Goal: Task Accomplishment & Management: Manage account settings

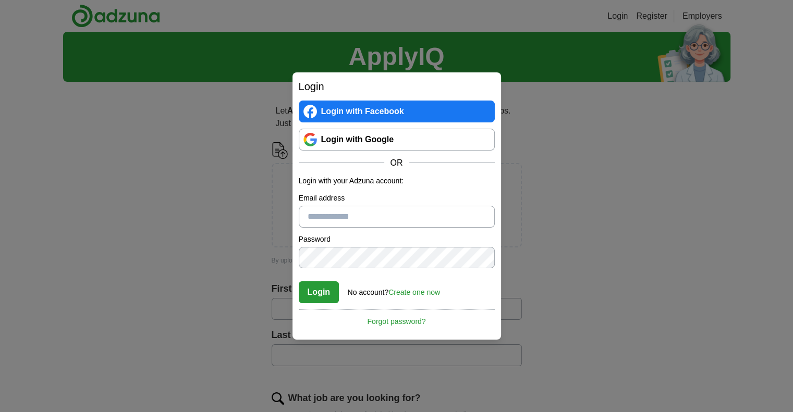
click at [429, 133] on link "Login with Google" at bounding box center [397, 140] width 196 height 22
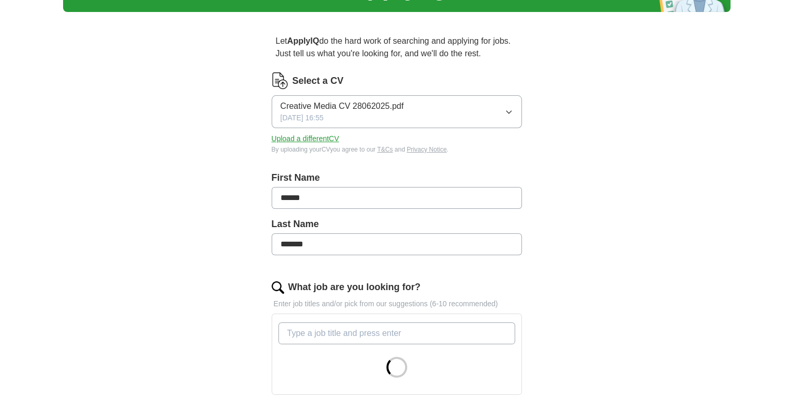
scroll to position [52, 0]
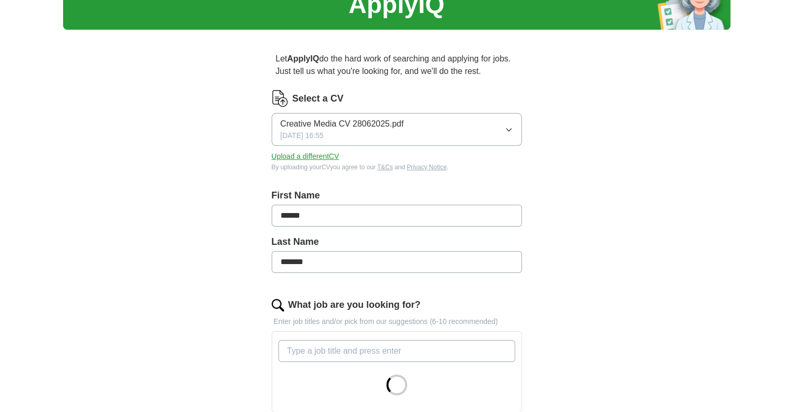
click at [452, 128] on button "Creative Media CV 28062025.pdf [DATE] 16:55" at bounding box center [396, 129] width 250 height 33
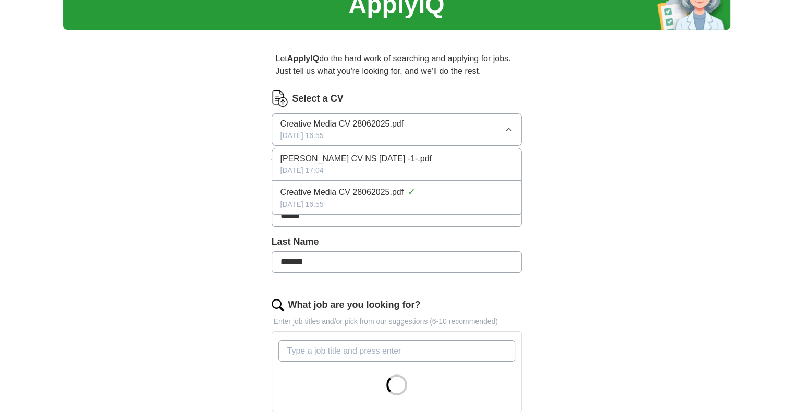
click at [433, 169] on div "[DATE] 17:04" at bounding box center [396, 170] width 232 height 11
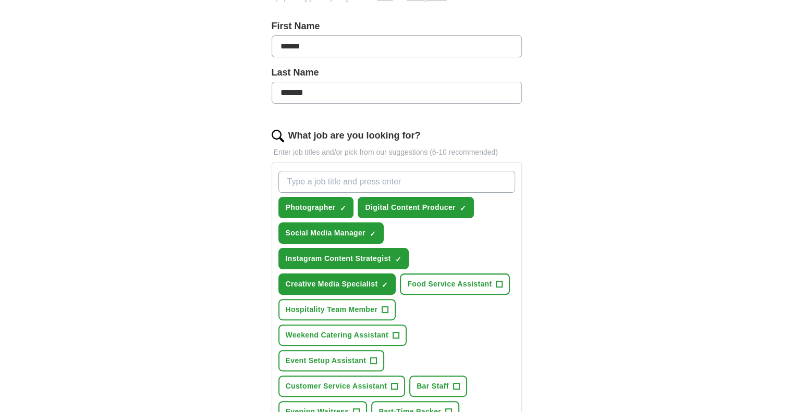
scroll to position [261, 0]
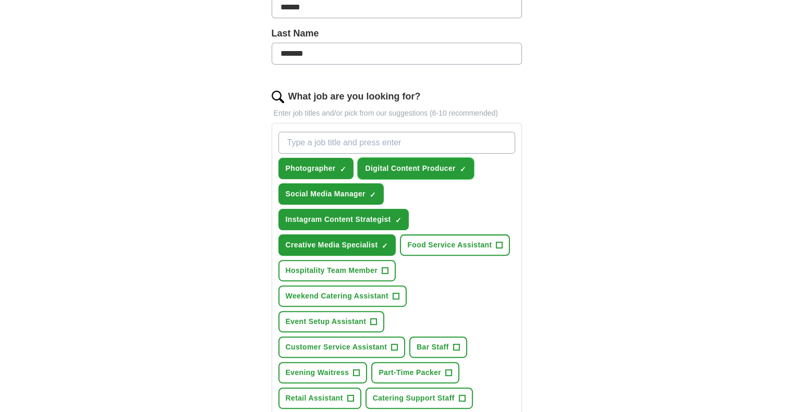
click at [438, 166] on span "Digital Content Producer" at bounding box center [410, 168] width 90 height 11
click at [334, 160] on button "Photographer ✓ ×" at bounding box center [316, 168] width 76 height 21
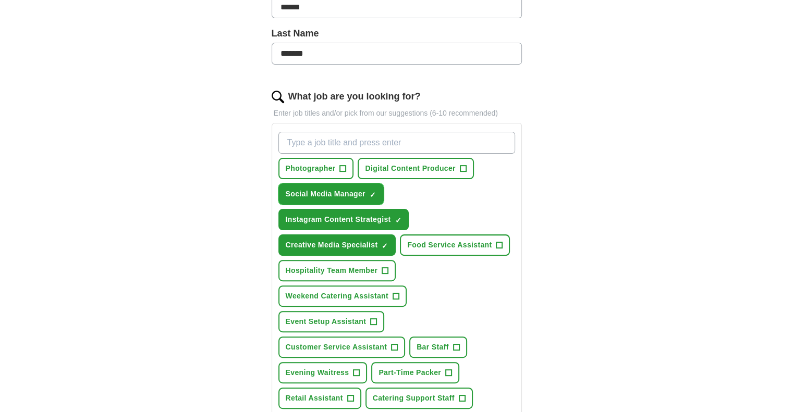
click at [338, 187] on button "Social Media Manager ✓ ×" at bounding box center [330, 193] width 105 height 21
click at [358, 214] on span "Instagram Content Strategist" at bounding box center [338, 219] width 105 height 11
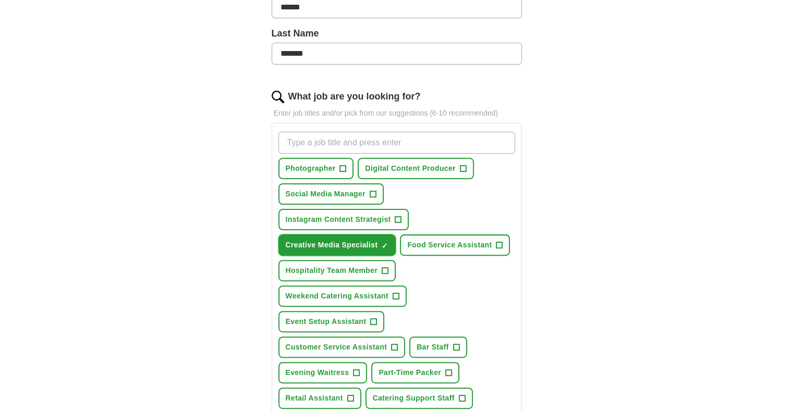
click at [361, 234] on button "Creative Media Specialist ✓ ×" at bounding box center [337, 244] width 118 height 21
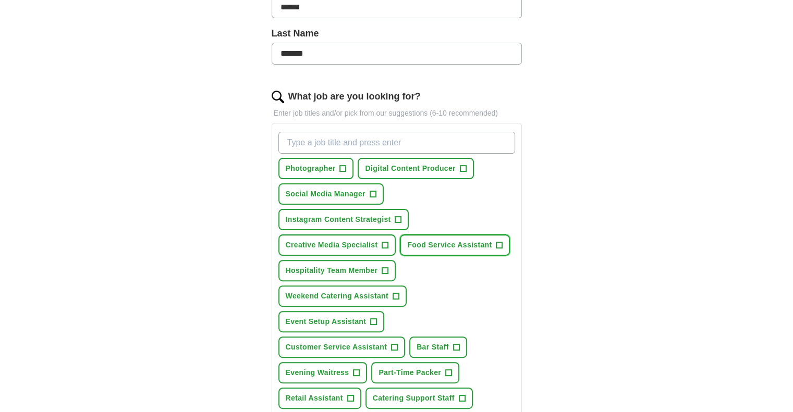
click at [438, 248] on span "Food Service Assistant" at bounding box center [449, 245] width 84 height 11
click at [361, 273] on button "Hospitality Team Member +" at bounding box center [337, 270] width 118 height 21
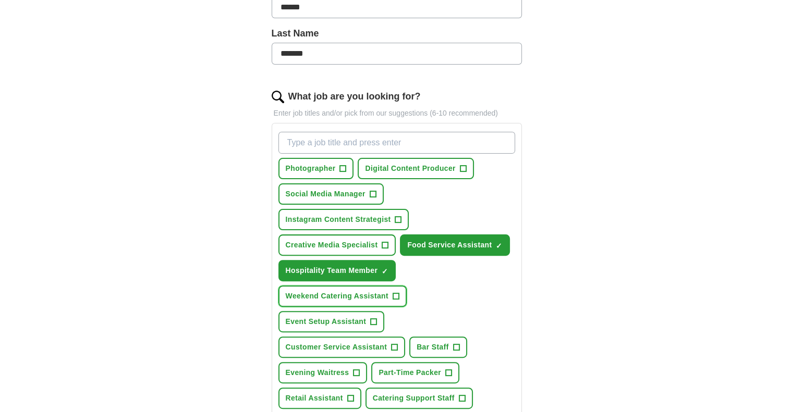
click at [357, 291] on span "Weekend Catering Assistant" at bounding box center [337, 296] width 103 height 11
drag, startPoint x: 369, startPoint y: 321, endPoint x: 387, endPoint y: 325, distance: 18.1
click at [370, 323] on button "Event Setup Assistant +" at bounding box center [331, 321] width 106 height 21
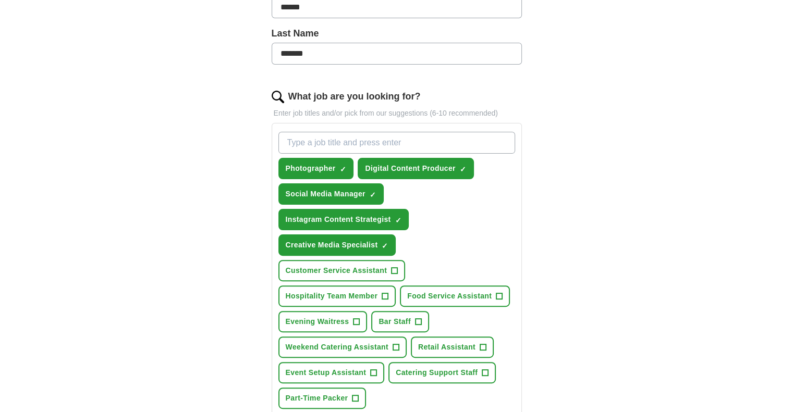
click at [423, 329] on div "Photographer ✓ × Digital Content Producer ✓ × Social Media Manager ✓ × Instagra…" at bounding box center [396, 271] width 241 height 286
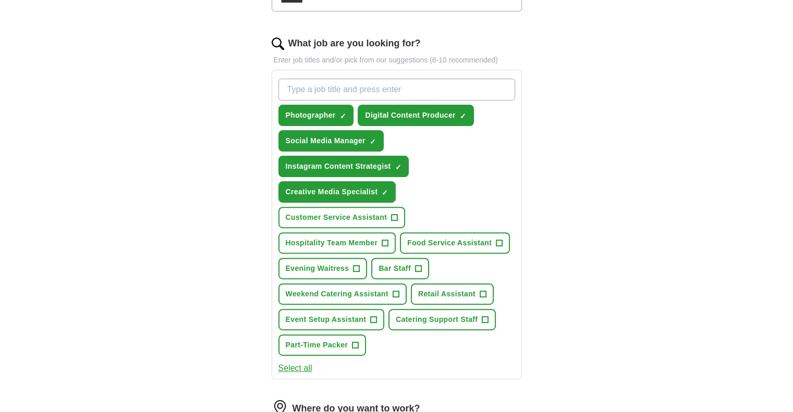
scroll to position [313, 0]
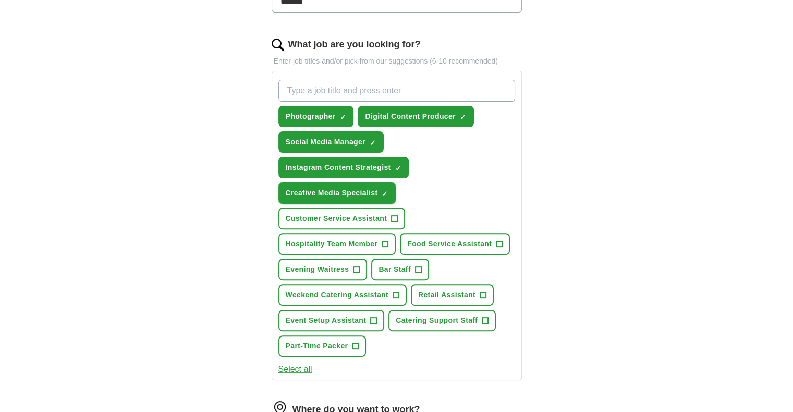
click at [362, 188] on span "Creative Media Specialist" at bounding box center [332, 193] width 92 height 11
click at [368, 162] on span "Instagram Content Strategist" at bounding box center [338, 167] width 105 height 11
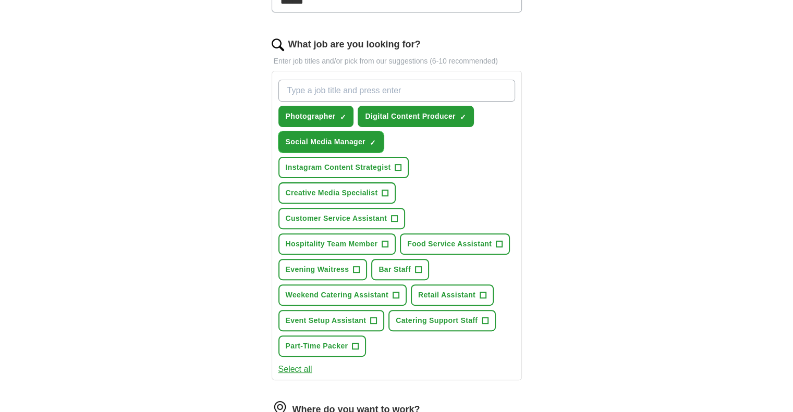
click at [356, 138] on span "Social Media Manager" at bounding box center [326, 142] width 80 height 11
click at [324, 117] on span "Photographer" at bounding box center [311, 116] width 50 height 11
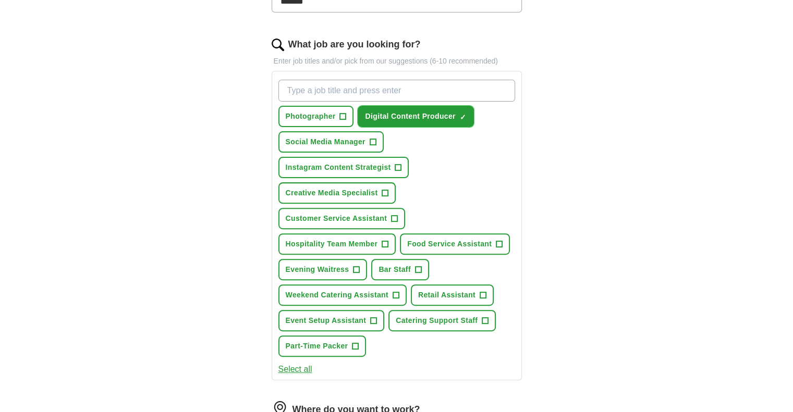
click at [411, 117] on span "Digital Content Producer" at bounding box center [410, 116] width 90 height 11
click at [362, 216] on span "Customer Service Assistant" at bounding box center [337, 218] width 102 height 11
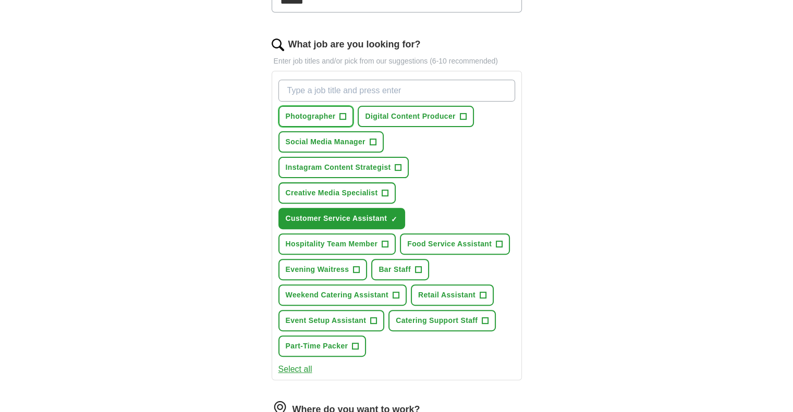
click at [328, 121] on button "Photographer +" at bounding box center [316, 116] width 76 height 21
click at [393, 119] on span "Digital Content Producer" at bounding box center [410, 116] width 90 height 11
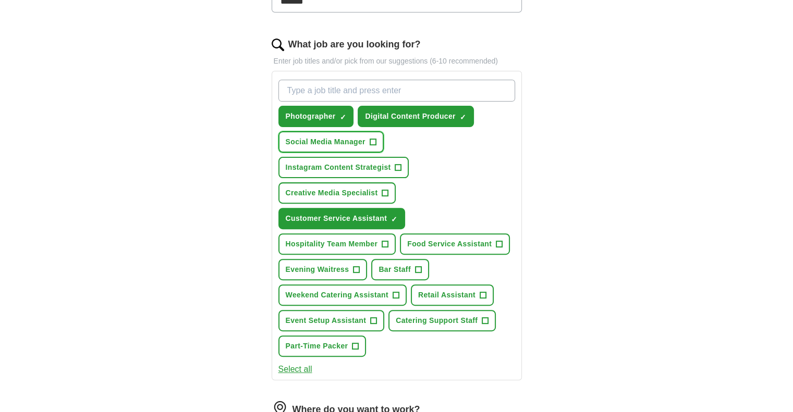
click at [354, 143] on span "Social Media Manager" at bounding box center [326, 142] width 80 height 11
click at [353, 141] on span "Social Media Manager" at bounding box center [326, 142] width 80 height 11
click at [393, 117] on span "Digital Content Producer" at bounding box center [410, 116] width 90 height 11
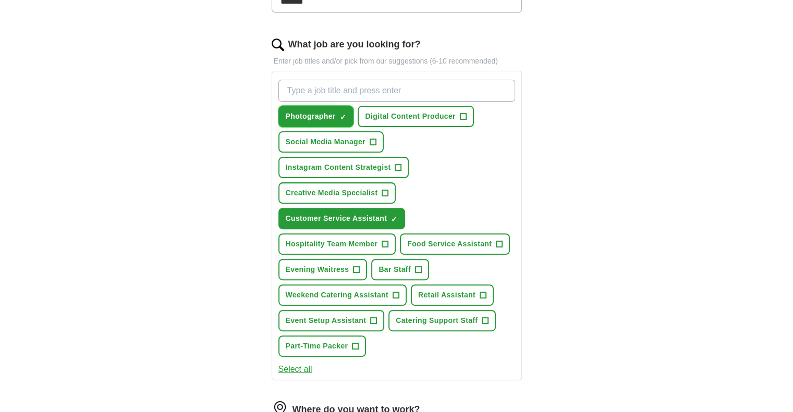
click at [311, 114] on span "Photographer" at bounding box center [311, 116] width 50 height 11
click at [452, 239] on span "Food Service Assistant" at bounding box center [449, 244] width 84 height 11
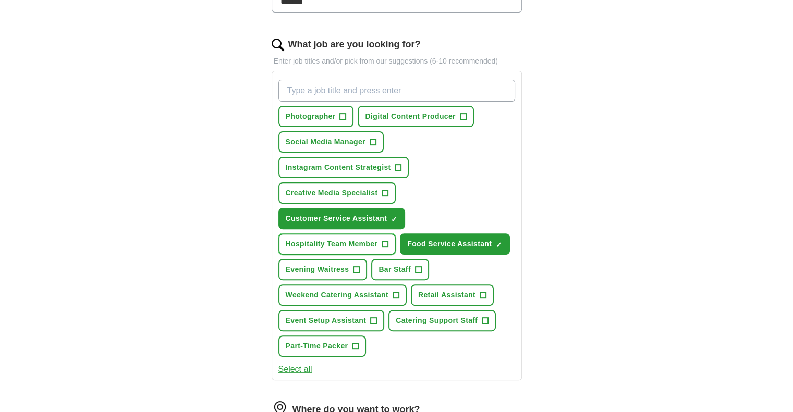
click at [326, 233] on button "Hospitality Team Member +" at bounding box center [337, 243] width 118 height 21
click at [326, 264] on span "Evening Waitress" at bounding box center [318, 269] width 64 height 11
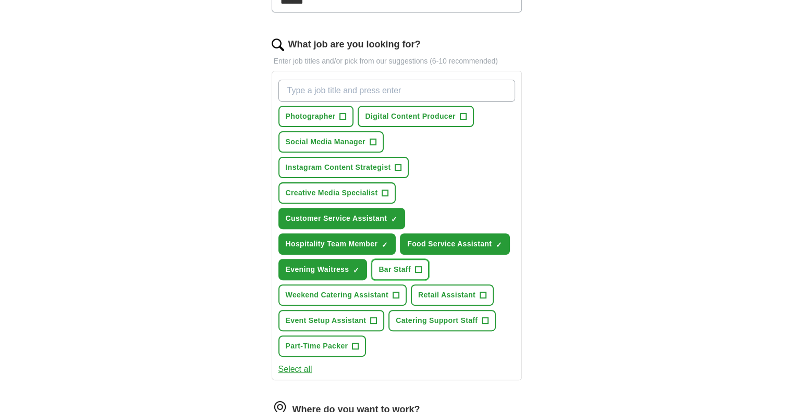
click at [404, 272] on button "Bar Staff +" at bounding box center [400, 269] width 58 height 21
click at [447, 301] on button "Retail Assistant +" at bounding box center [452, 294] width 83 height 21
click at [354, 290] on span "Weekend Catering Assistant" at bounding box center [337, 295] width 103 height 11
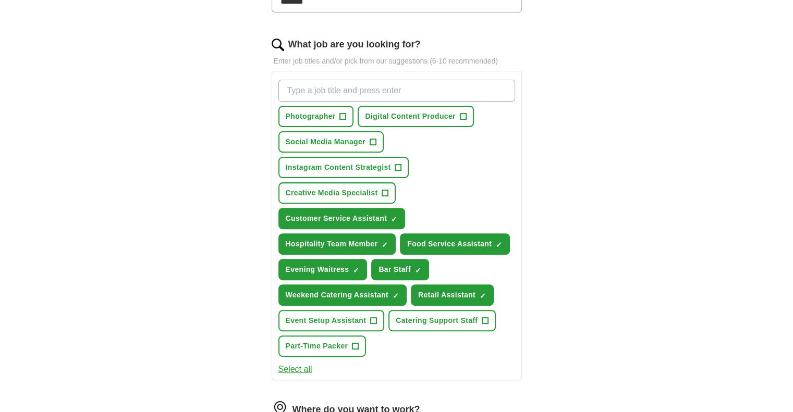
click at [416, 327] on div "Photographer + Digital Content Producer + Social Media Manager + Instagram Cont…" at bounding box center [396, 219] width 241 height 286
drag, startPoint x: 345, startPoint y: 318, endPoint x: 364, endPoint y: 319, distance: 18.3
click at [347, 319] on span "Event Setup Assistant" at bounding box center [326, 320] width 81 height 11
click at [431, 320] on span "Catering Support Staff" at bounding box center [436, 320] width 82 height 11
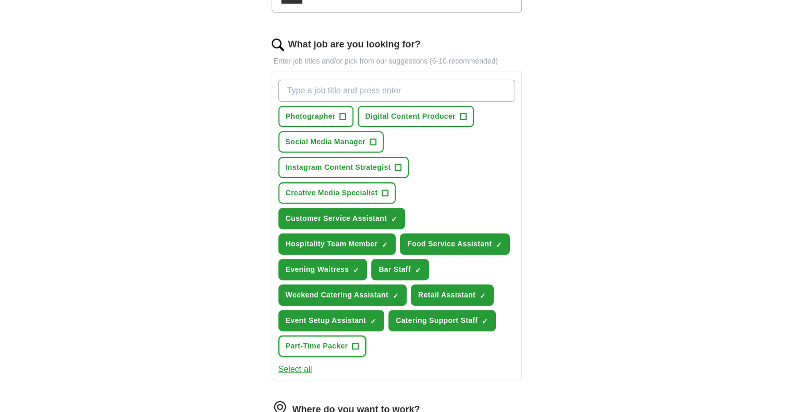
click at [317, 345] on span "Part-Time Packer" at bounding box center [317, 346] width 63 height 11
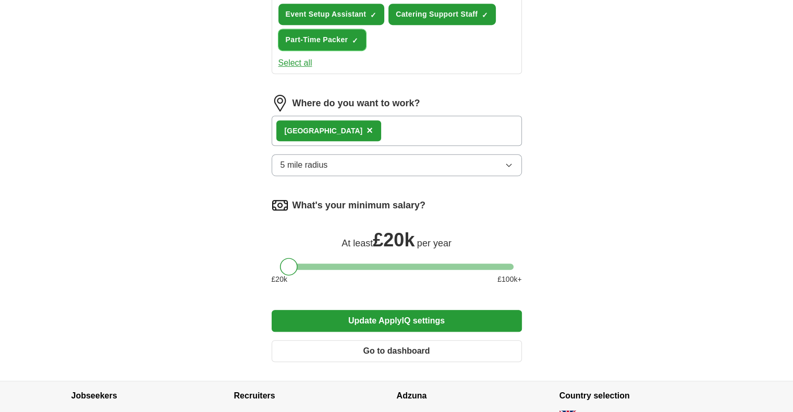
scroll to position [625, 0]
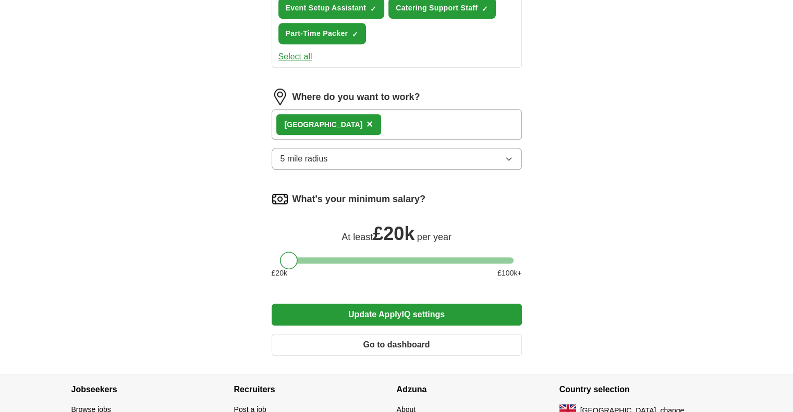
click at [346, 312] on button "Update ApplyIQ settings" at bounding box center [396, 315] width 250 height 22
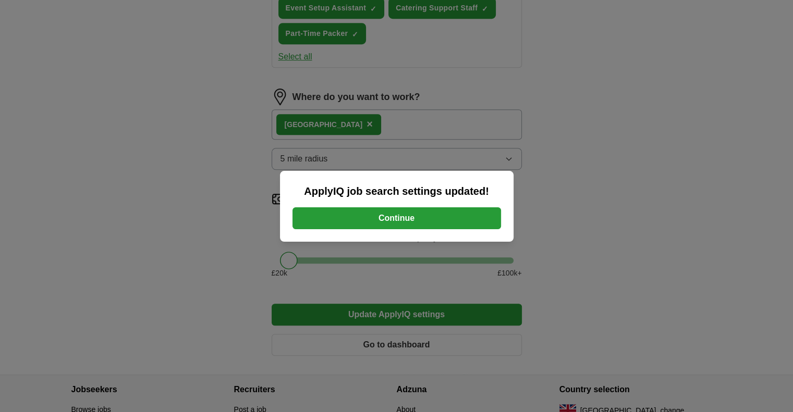
click at [399, 212] on button "Continue" at bounding box center [396, 218] width 208 height 22
